Goal: Task Accomplishment & Management: Manage account settings

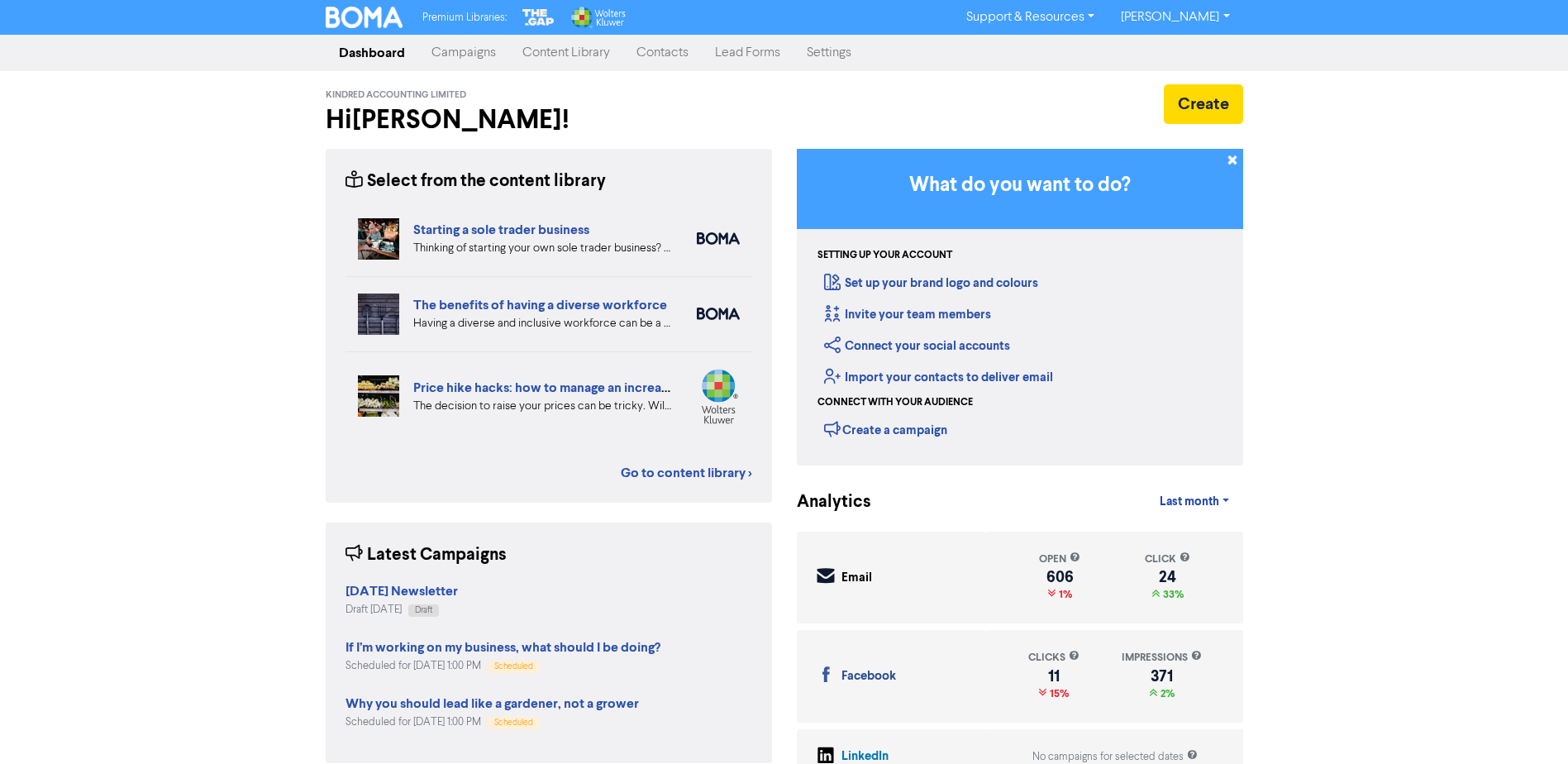
click at [665, 55] on link "Contacts" at bounding box center [663, 53] width 79 height 33
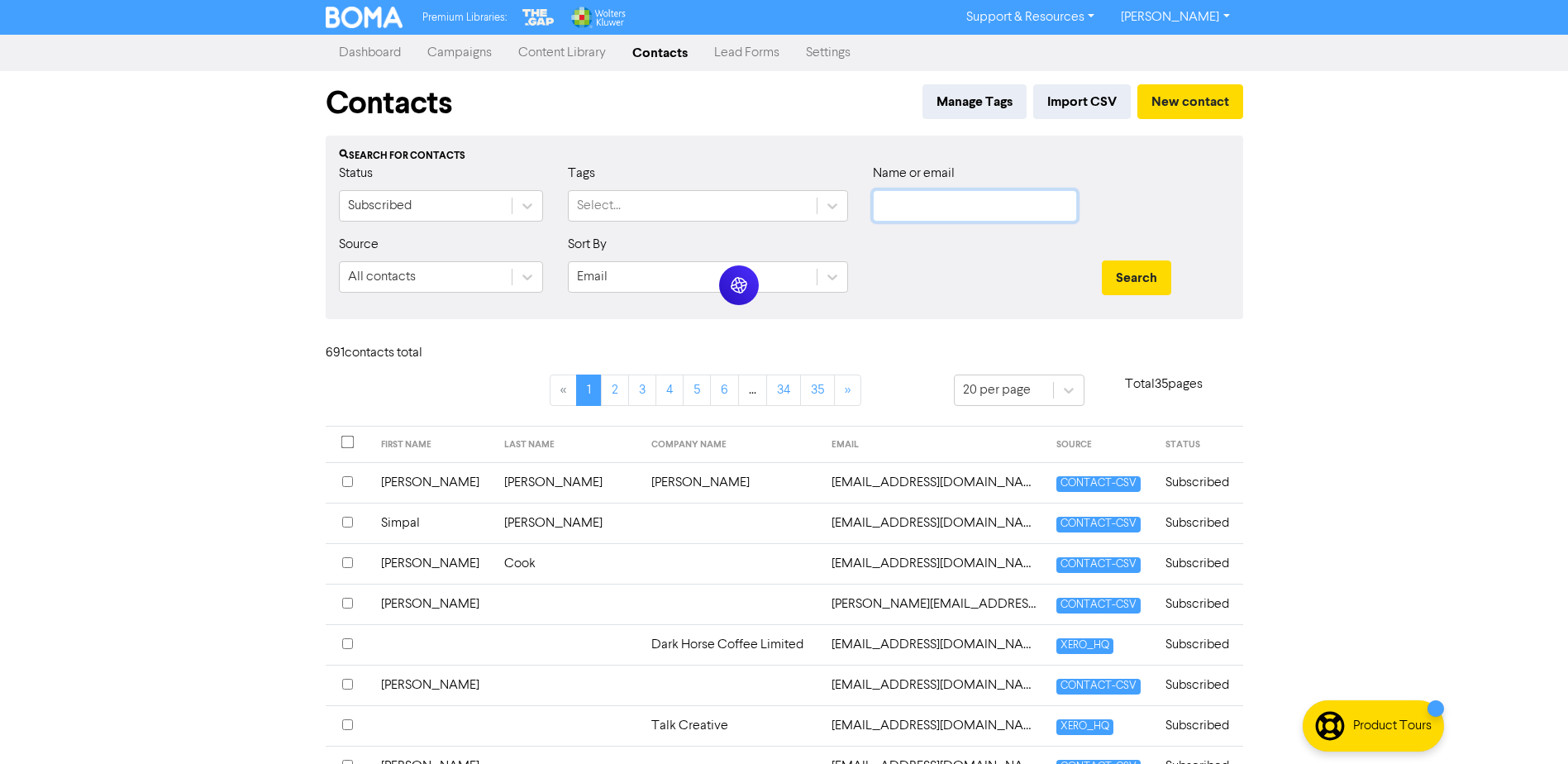
click at [878, 210] on input "text" at bounding box center [975, 205] width 204 height 31
paste input "[EMAIL_ADDRESS][DOMAIN_NAME]"
type input "[EMAIL_ADDRESS][DOMAIN_NAME]"
click at [1121, 268] on button "Search" at bounding box center [1137, 277] width 70 height 35
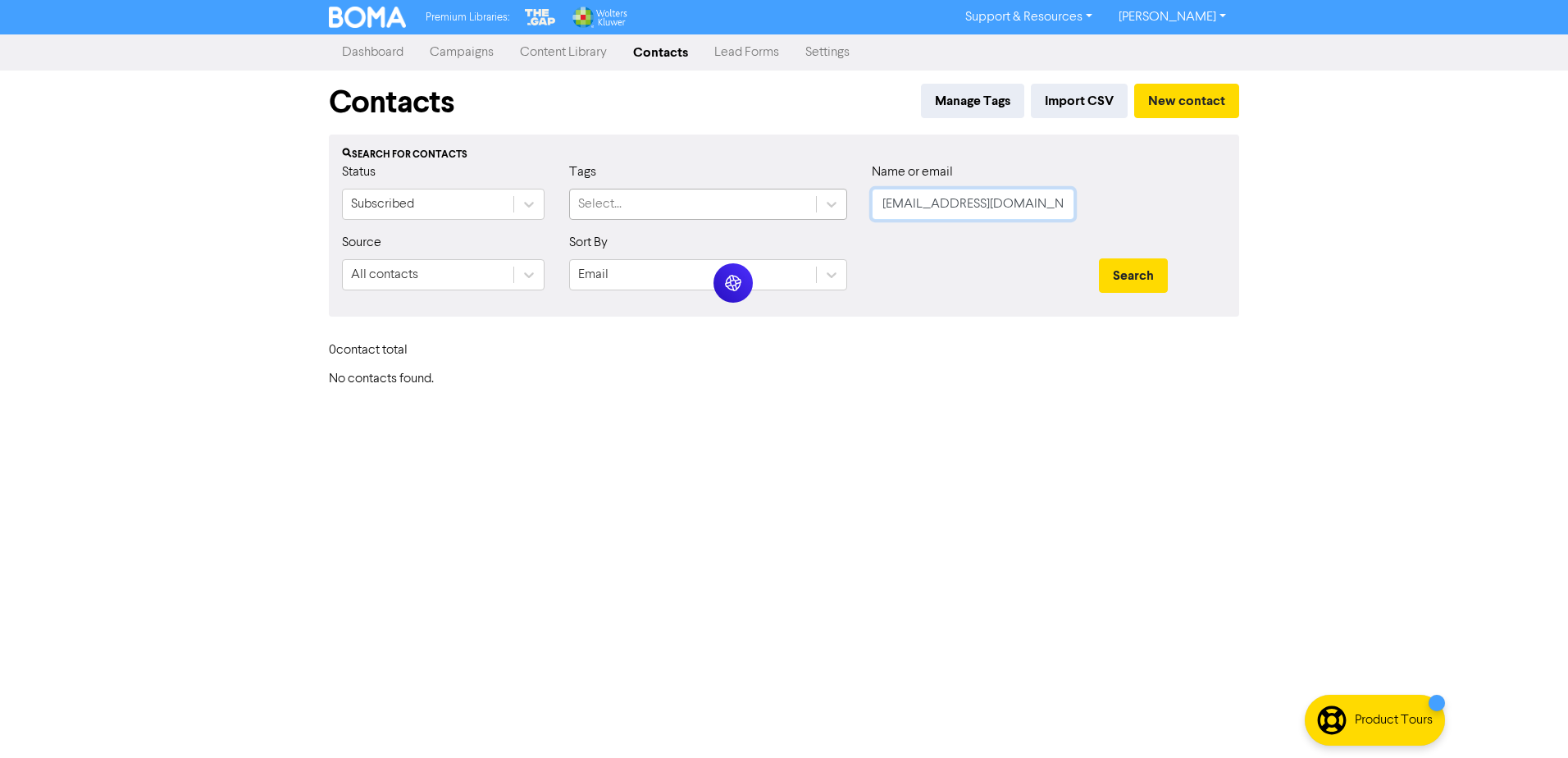
drag, startPoint x: 1030, startPoint y: 202, endPoint x: 730, endPoint y: 216, distance: 300.3
click at [760, 214] on div "Status Subscribed Tags Select... Name or email [EMAIL_ADDRESS][DOMAIN_NAME]" at bounding box center [784, 198] width 909 height 71
click at [878, 209] on input "text" at bounding box center [973, 203] width 202 height 31
paste input "[EMAIL_ADDRESS][DOMAIN_NAME]"
type input "[EMAIL_ADDRESS][DOMAIN_NAME]"
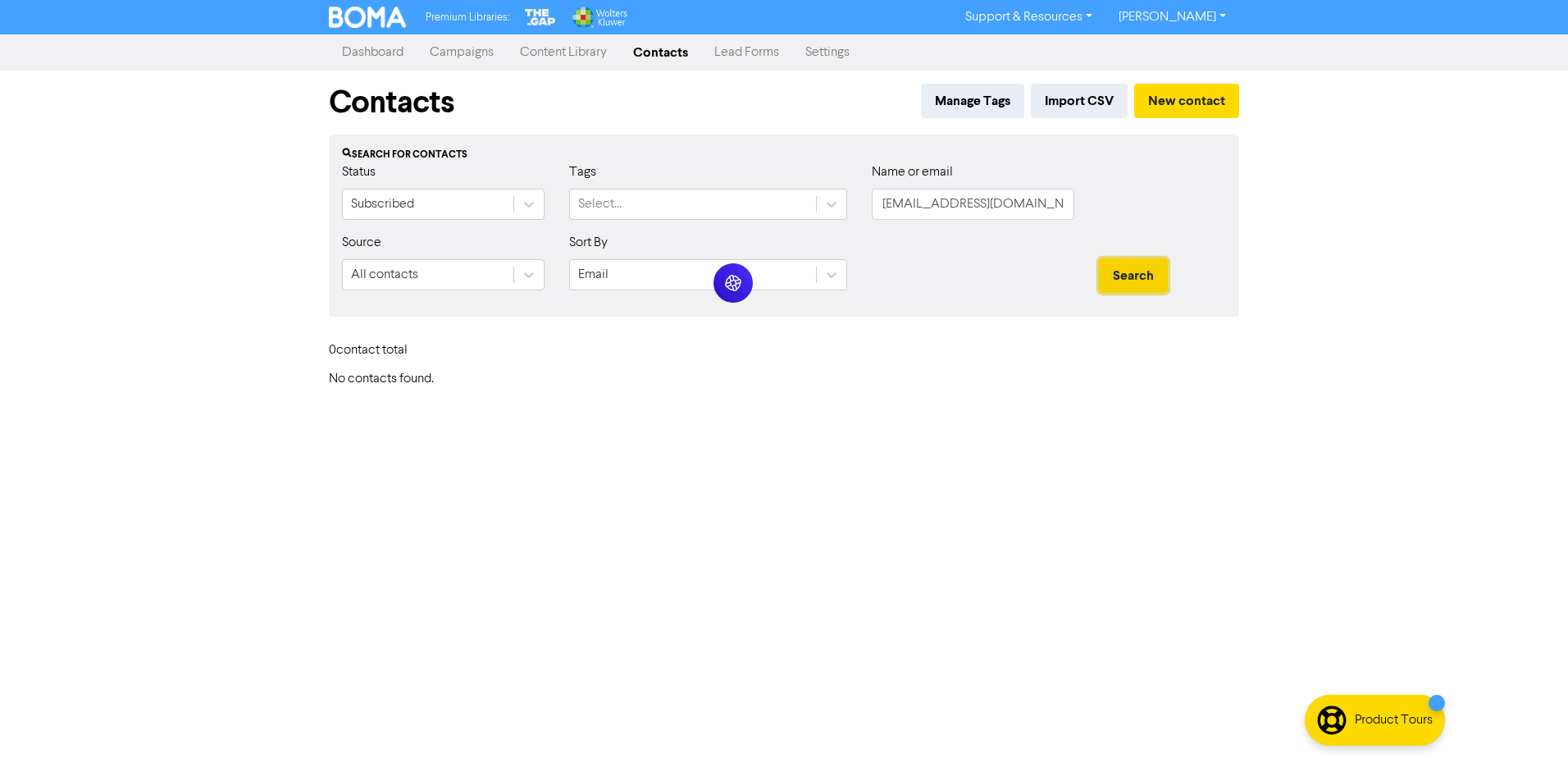
click at [1133, 273] on button "Search" at bounding box center [1133, 275] width 69 height 34
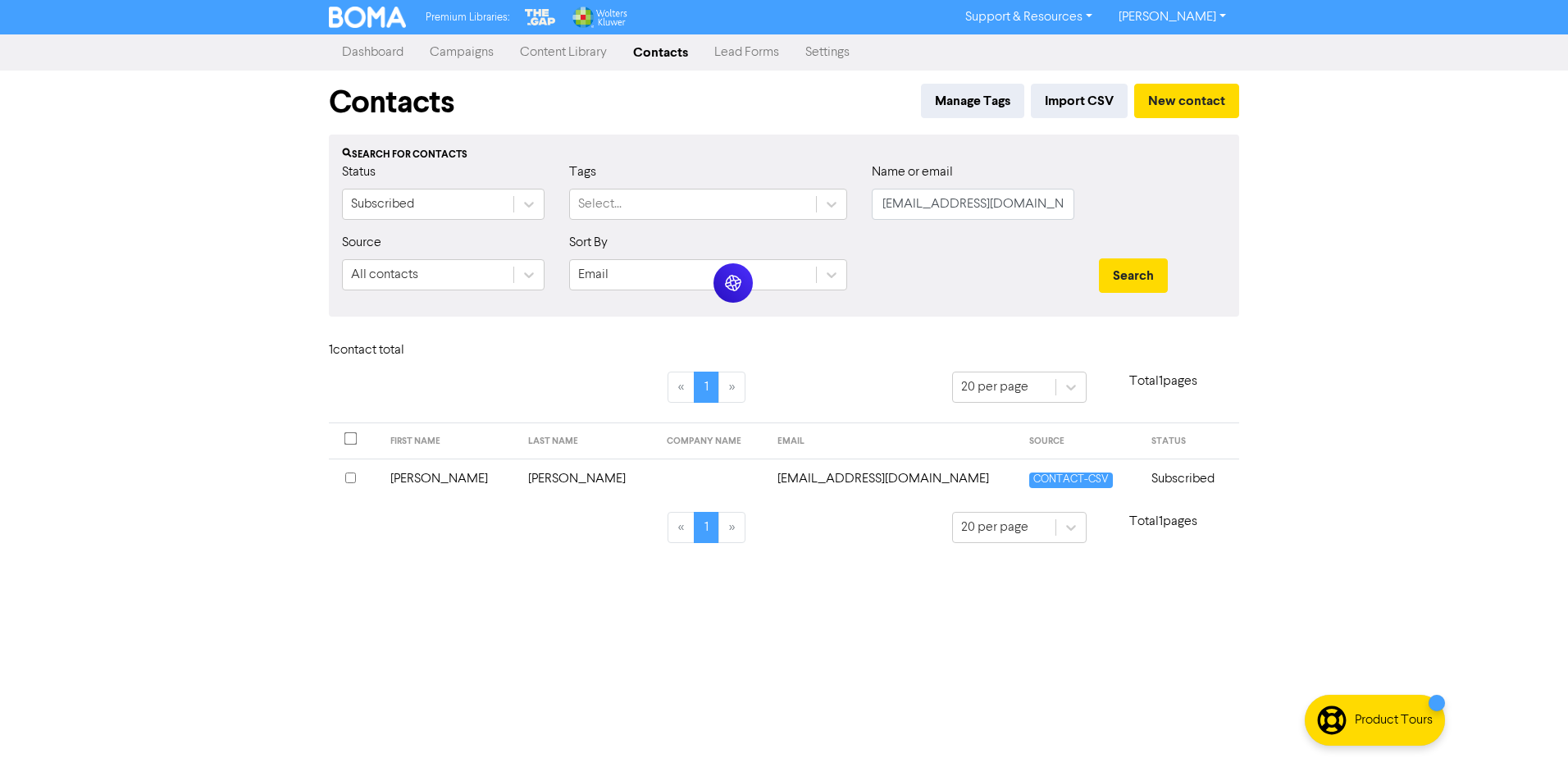
click at [526, 480] on td "[PERSON_NAME]" at bounding box center [588, 478] width 139 height 40
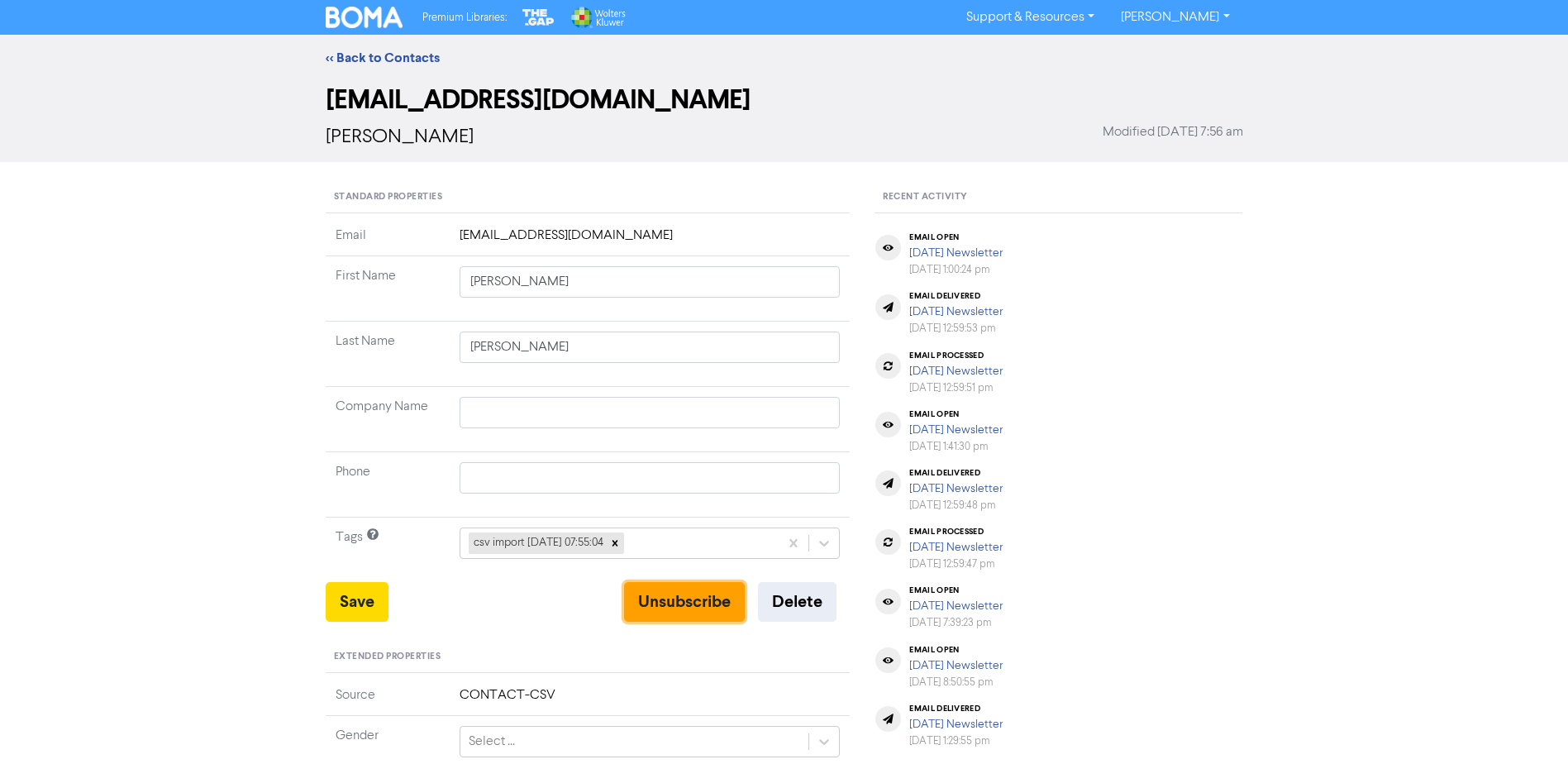
click at [661, 596] on button "Unsubscribe" at bounding box center [684, 601] width 120 height 39
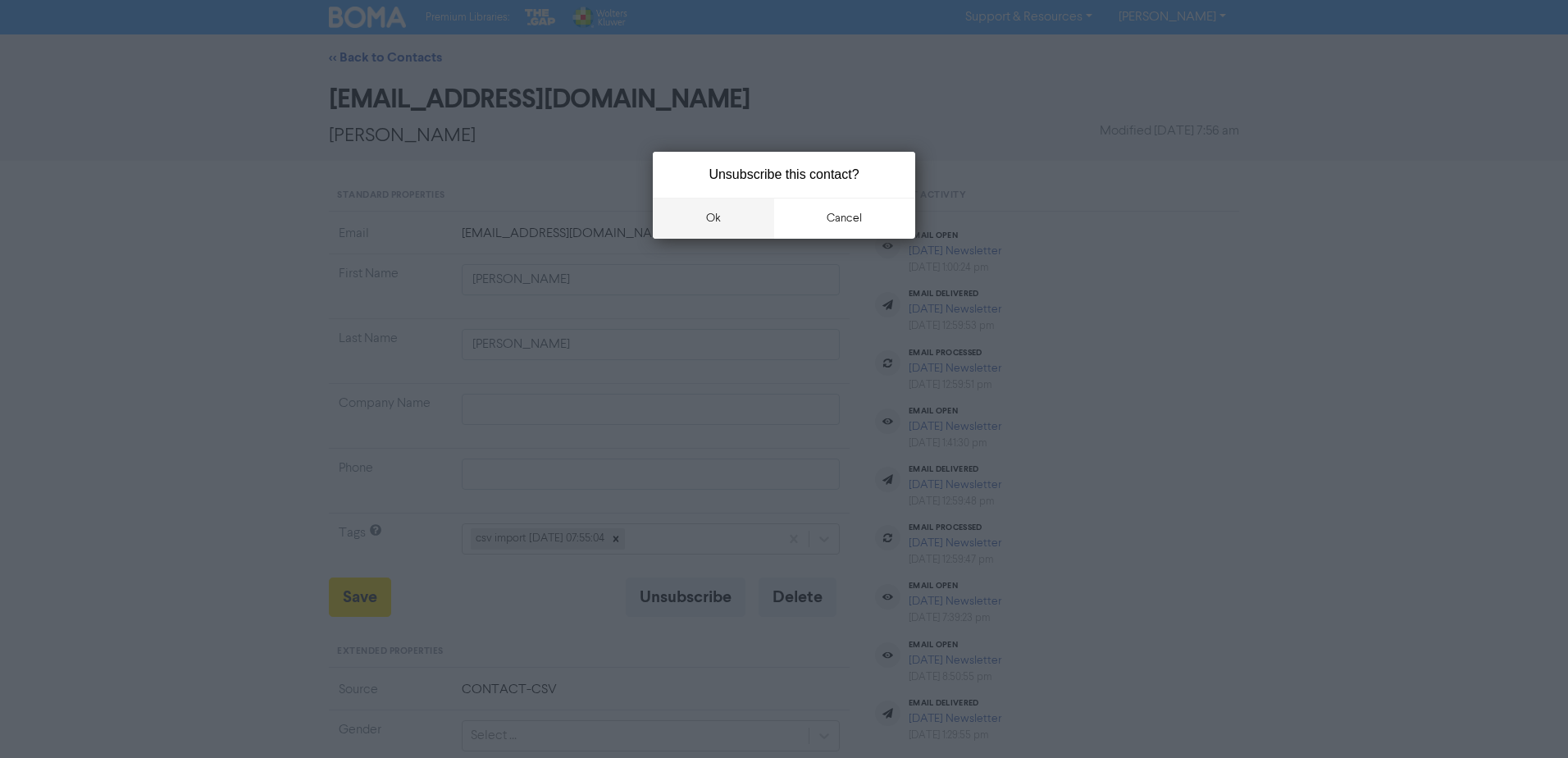
click at [715, 214] on button "ok" at bounding box center [714, 218] width 121 height 41
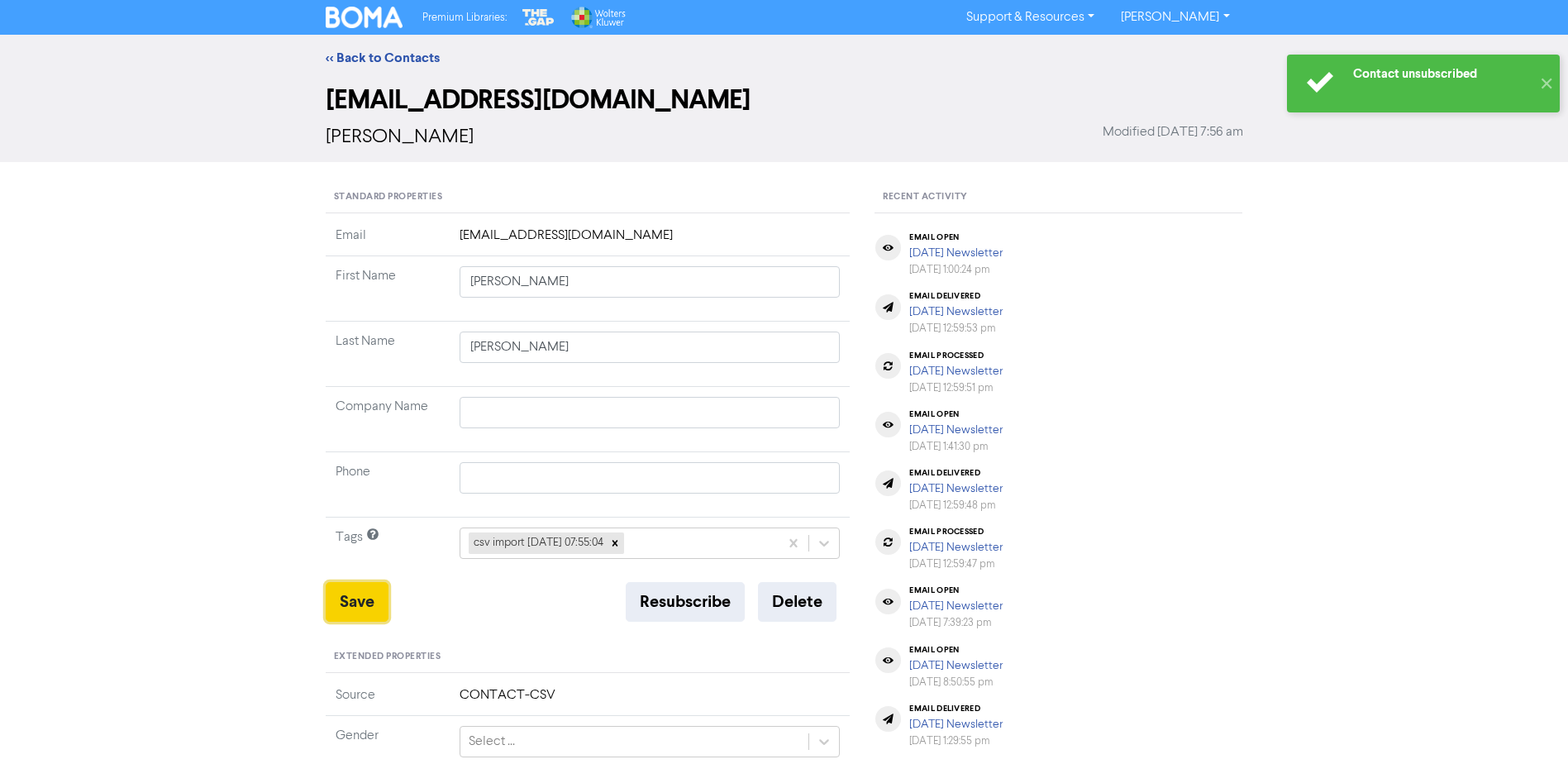
click at [357, 593] on button "Save" at bounding box center [356, 601] width 63 height 39
